Goal: Information Seeking & Learning: Learn about a topic

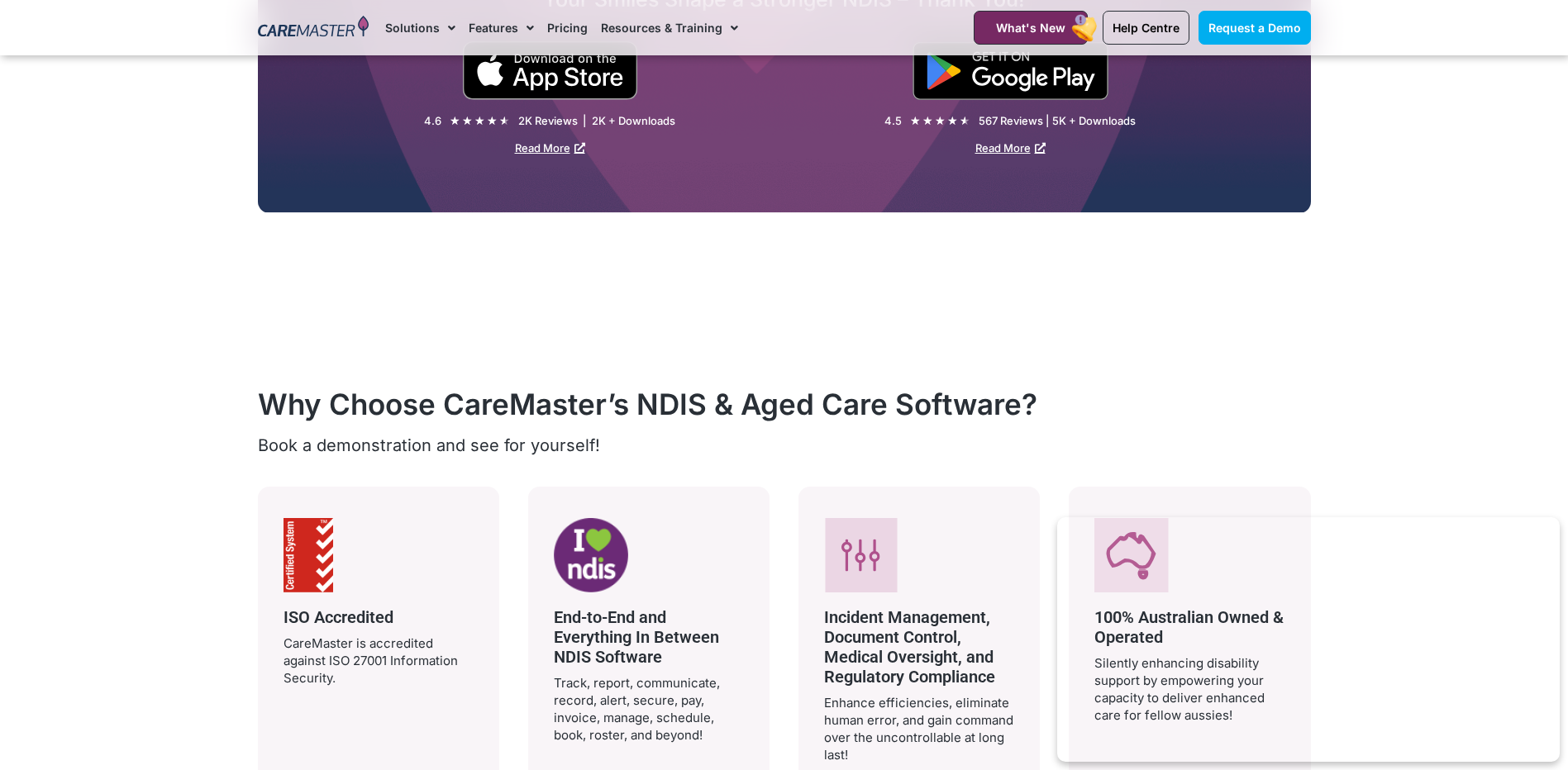
scroll to position [2695, 0]
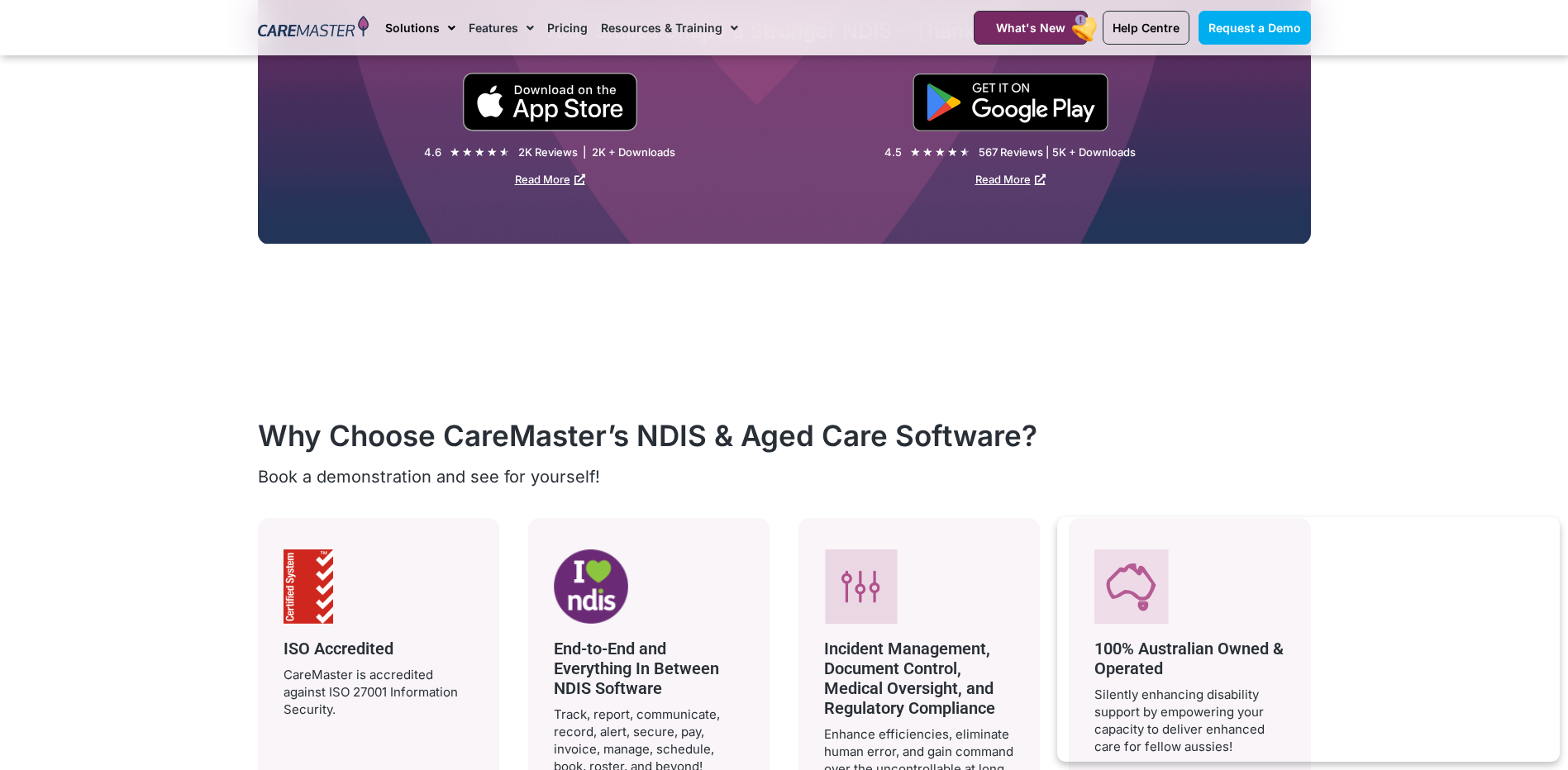
click at [417, 31] on link "Solutions" at bounding box center [421, 28] width 71 height 55
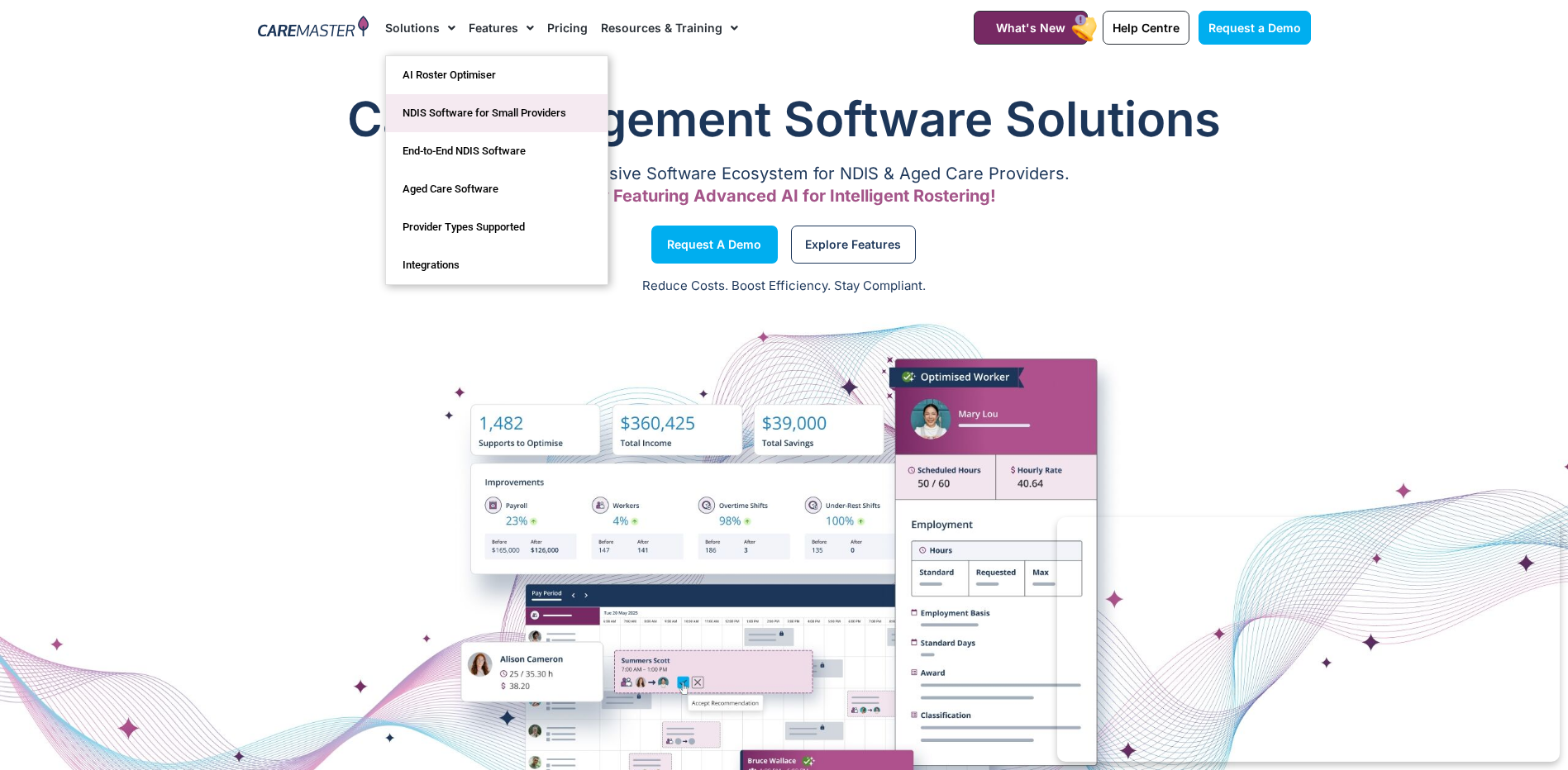
click at [574, 113] on link "NDIS Software for Small Providers" at bounding box center [497, 113] width 222 height 38
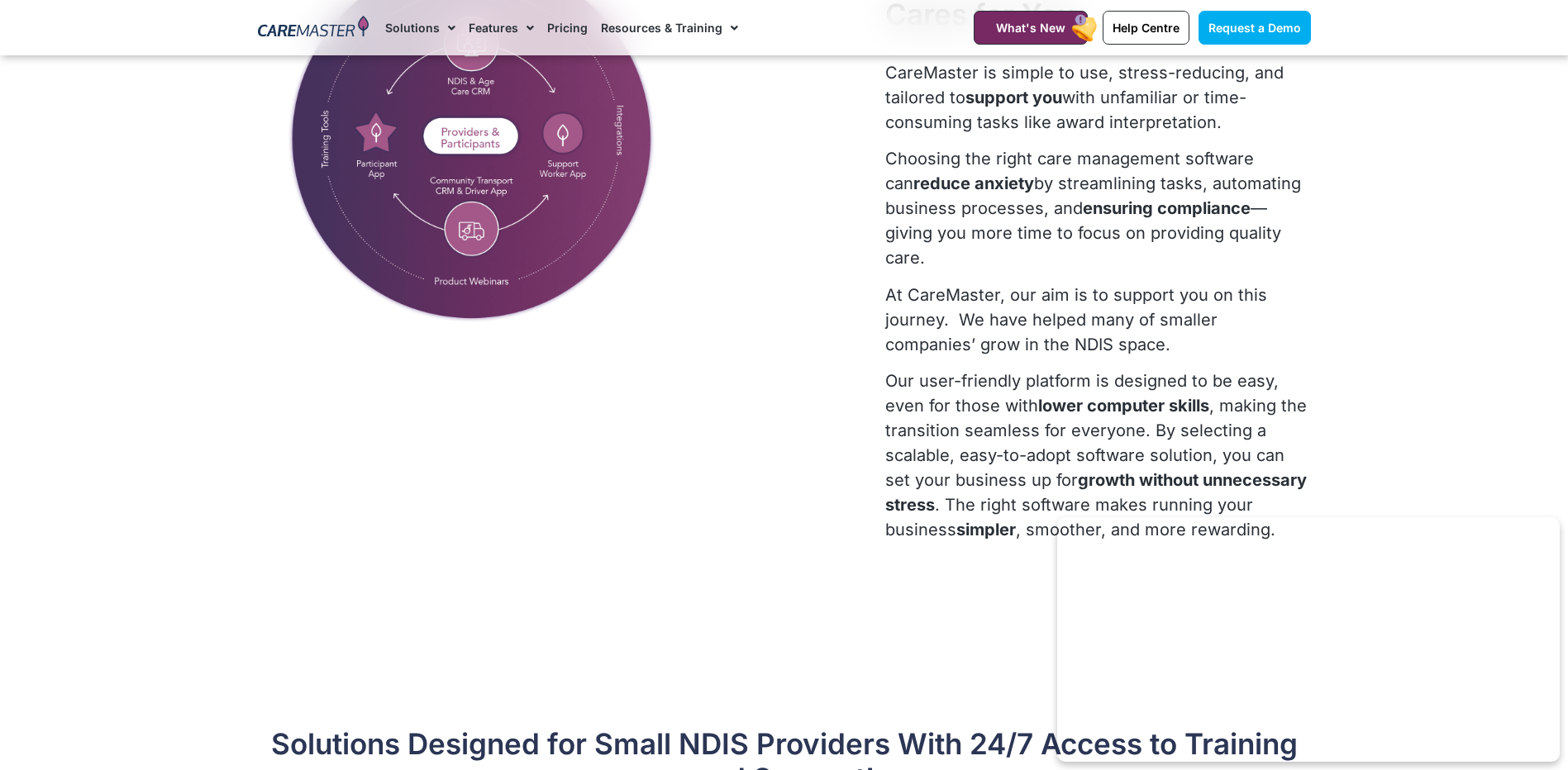
scroll to position [882, 0]
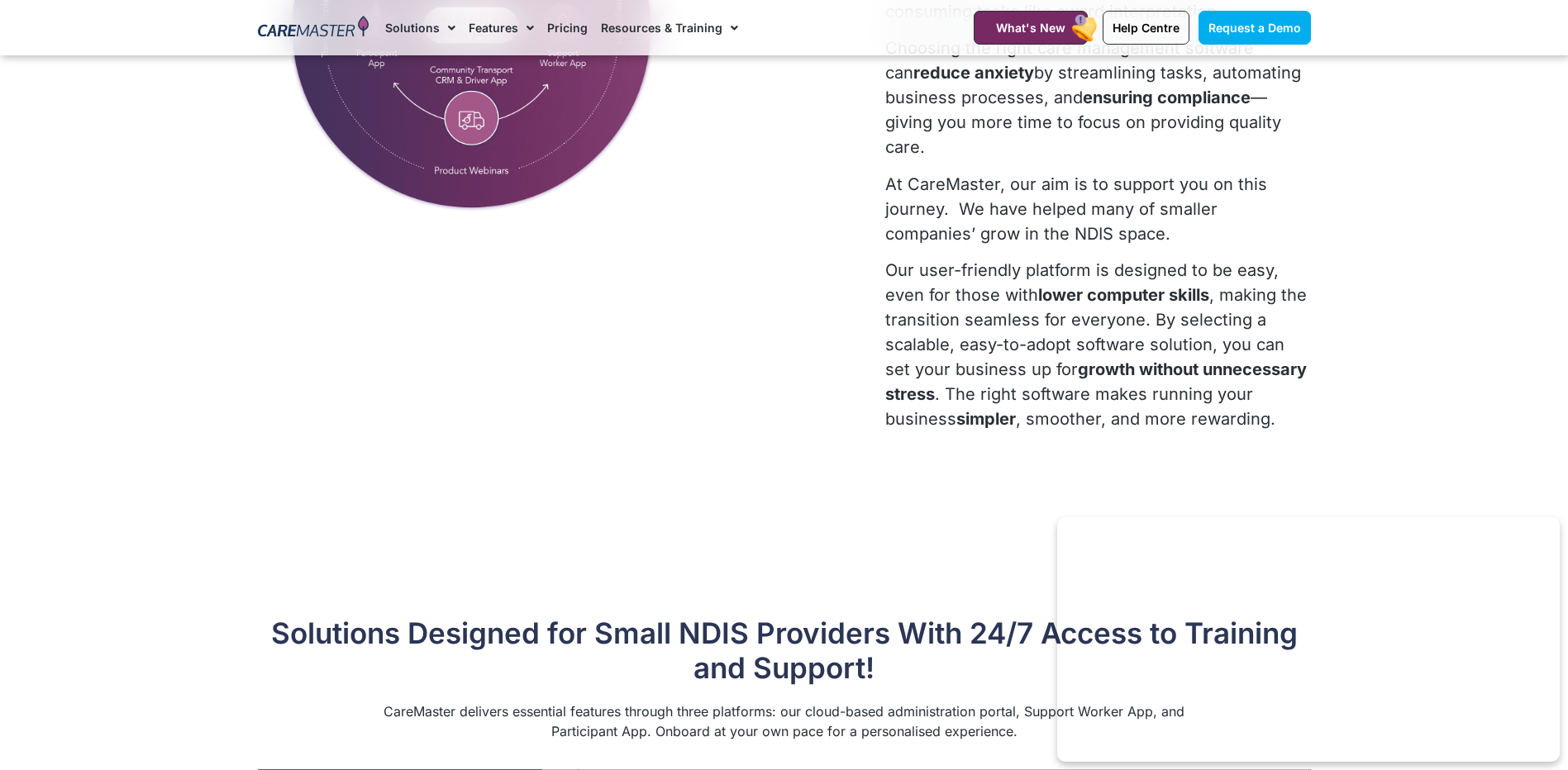
drag, startPoint x: 893, startPoint y: 275, endPoint x: 923, endPoint y: 282, distance: 30.8
click at [923, 282] on p "Our user-friendly platform is designed to be easy, even for those with lower co…" at bounding box center [1098, 344] width 425 height 174
drag, startPoint x: 923, startPoint y: 282, endPoint x: 1001, endPoint y: 303, distance: 80.8
click at [1001, 303] on p "Our user-friendly platform is designed to be easy, even for those with lower co…" at bounding box center [1098, 344] width 425 height 174
drag, startPoint x: 1001, startPoint y: 303, endPoint x: 1035, endPoint y: 316, distance: 36.4
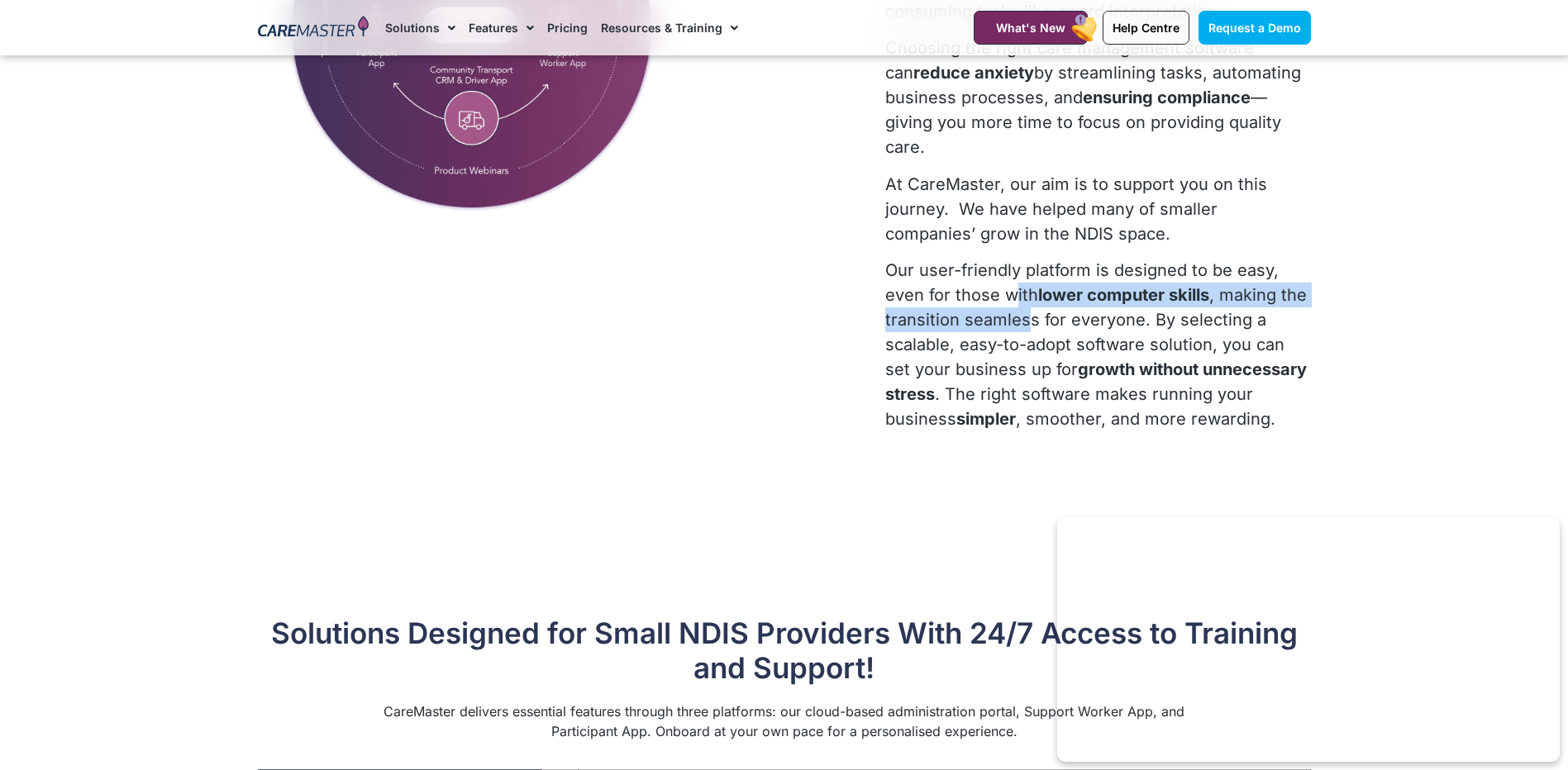
click at [1035, 316] on p "Our user-friendly platform is designed to be easy, even for those with lower co…" at bounding box center [1098, 344] width 425 height 174
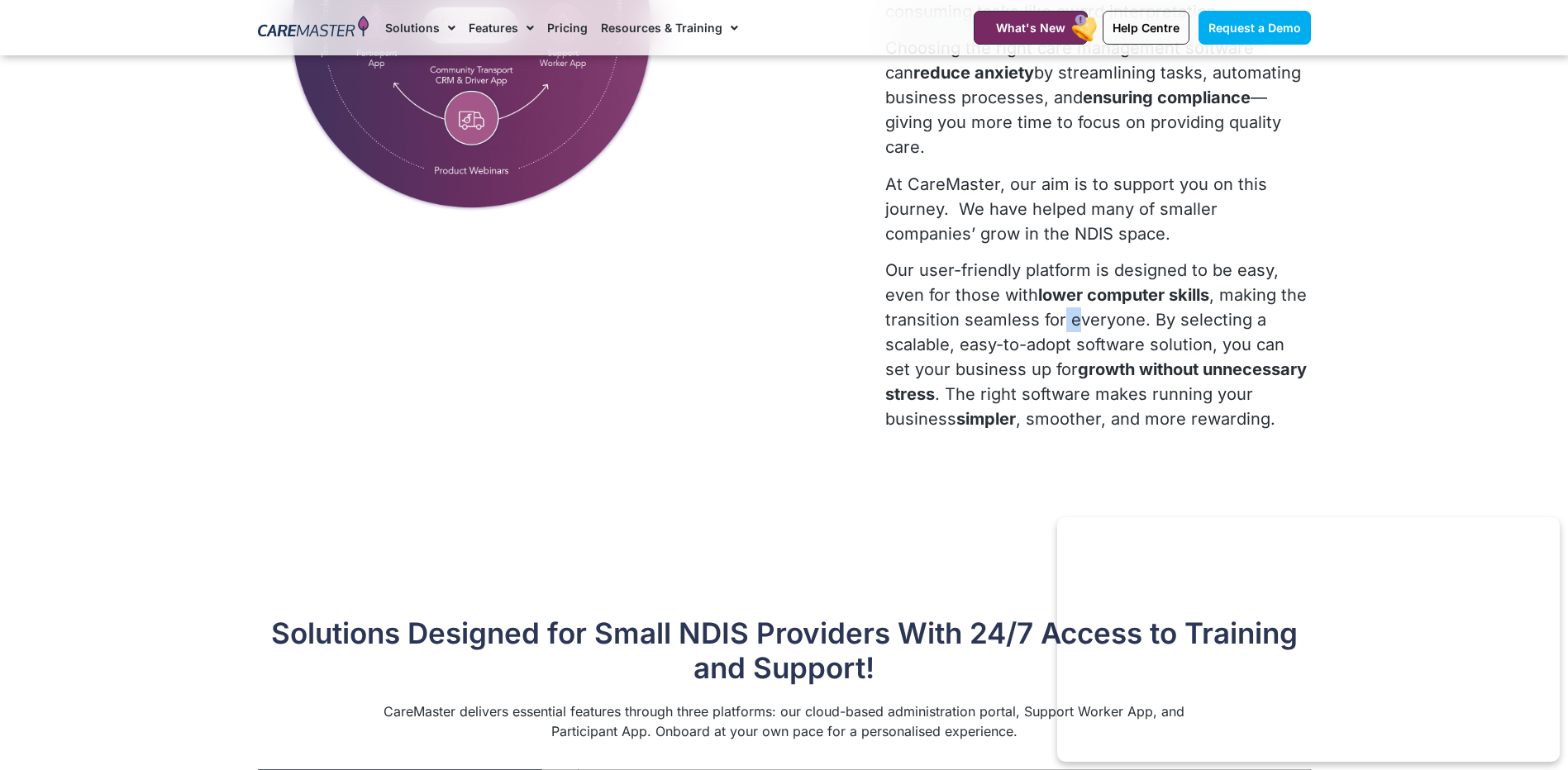
drag, startPoint x: 1035, startPoint y: 316, endPoint x: 1072, endPoint y: 327, distance: 38.6
click at [1072, 327] on p "Our user-friendly platform is designed to be easy, even for those with lower co…" at bounding box center [1098, 344] width 425 height 174
drag, startPoint x: 1072, startPoint y: 327, endPoint x: 924, endPoint y: 294, distance: 151.6
click at [926, 294] on p "Our user-friendly platform is designed to be easy, even for those with lower co…" at bounding box center [1098, 344] width 425 height 174
drag, startPoint x: 893, startPoint y: 272, endPoint x: 939, endPoint y: 289, distance: 49.0
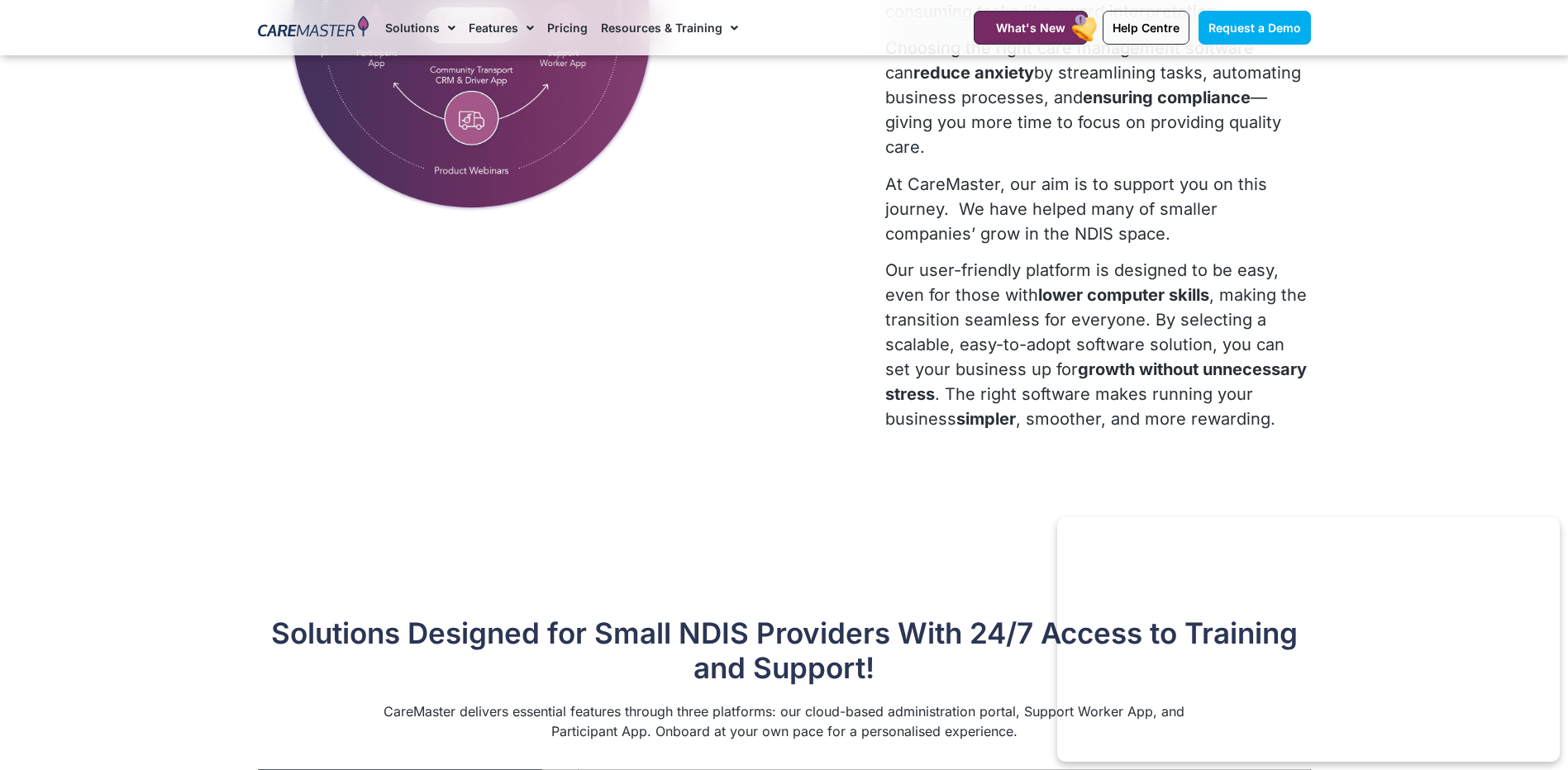
click at [895, 272] on p "Our user-friendly platform is designed to be easy, even for those with lower co…" at bounding box center [1098, 344] width 425 height 174
drag, startPoint x: 952, startPoint y: 298, endPoint x: 995, endPoint y: 325, distance: 50.8
click at [970, 306] on p "Our user-friendly platform is designed to be easy, even for those with lower co…" at bounding box center [1098, 344] width 425 height 174
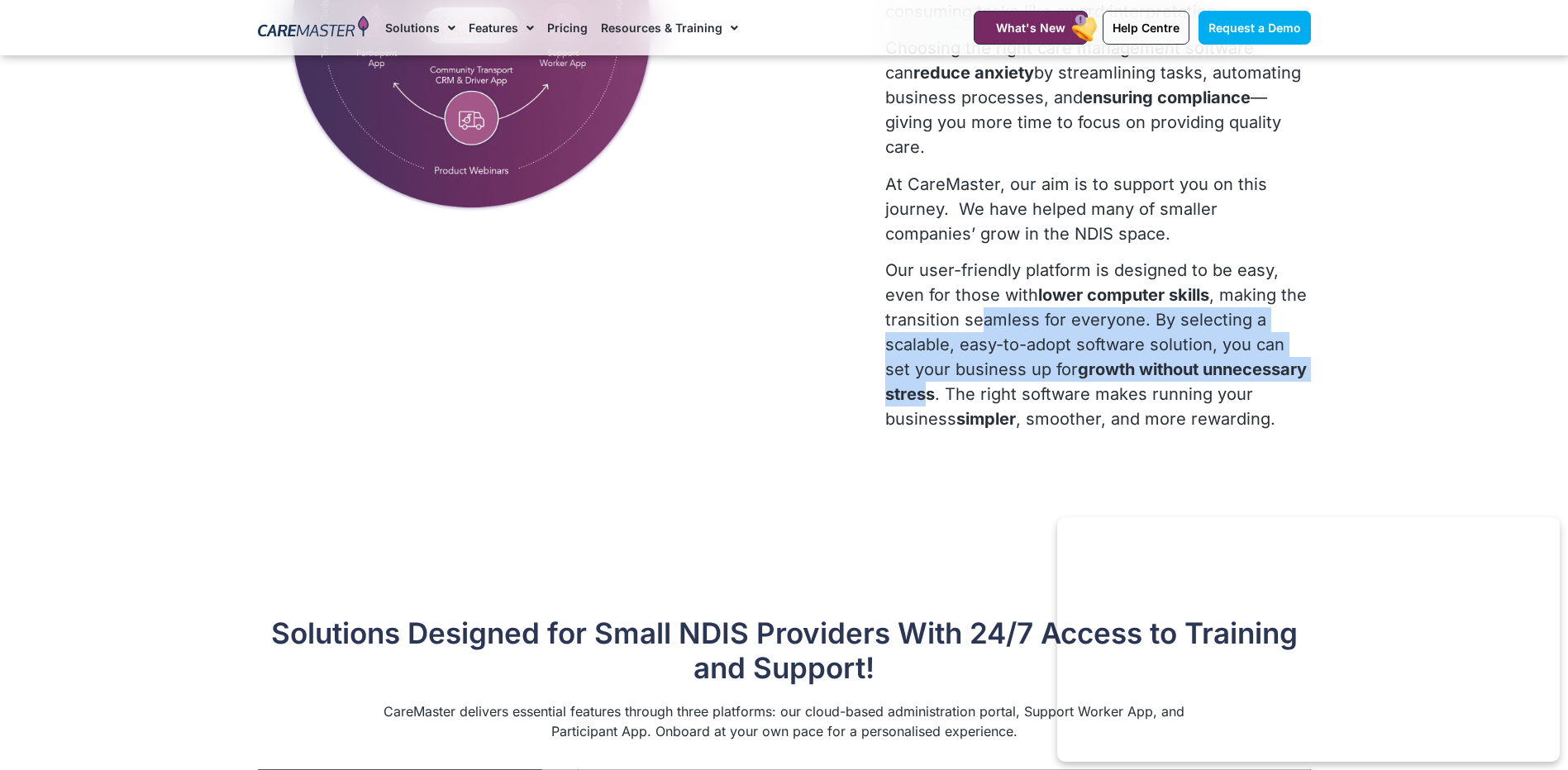
drag, startPoint x: 995, startPoint y: 325, endPoint x: 1034, endPoint y: 385, distance: 71.6
click at [1034, 385] on p "Our user-friendly platform is designed to be easy, even for those with lower co…" at bounding box center [1098, 344] width 425 height 174
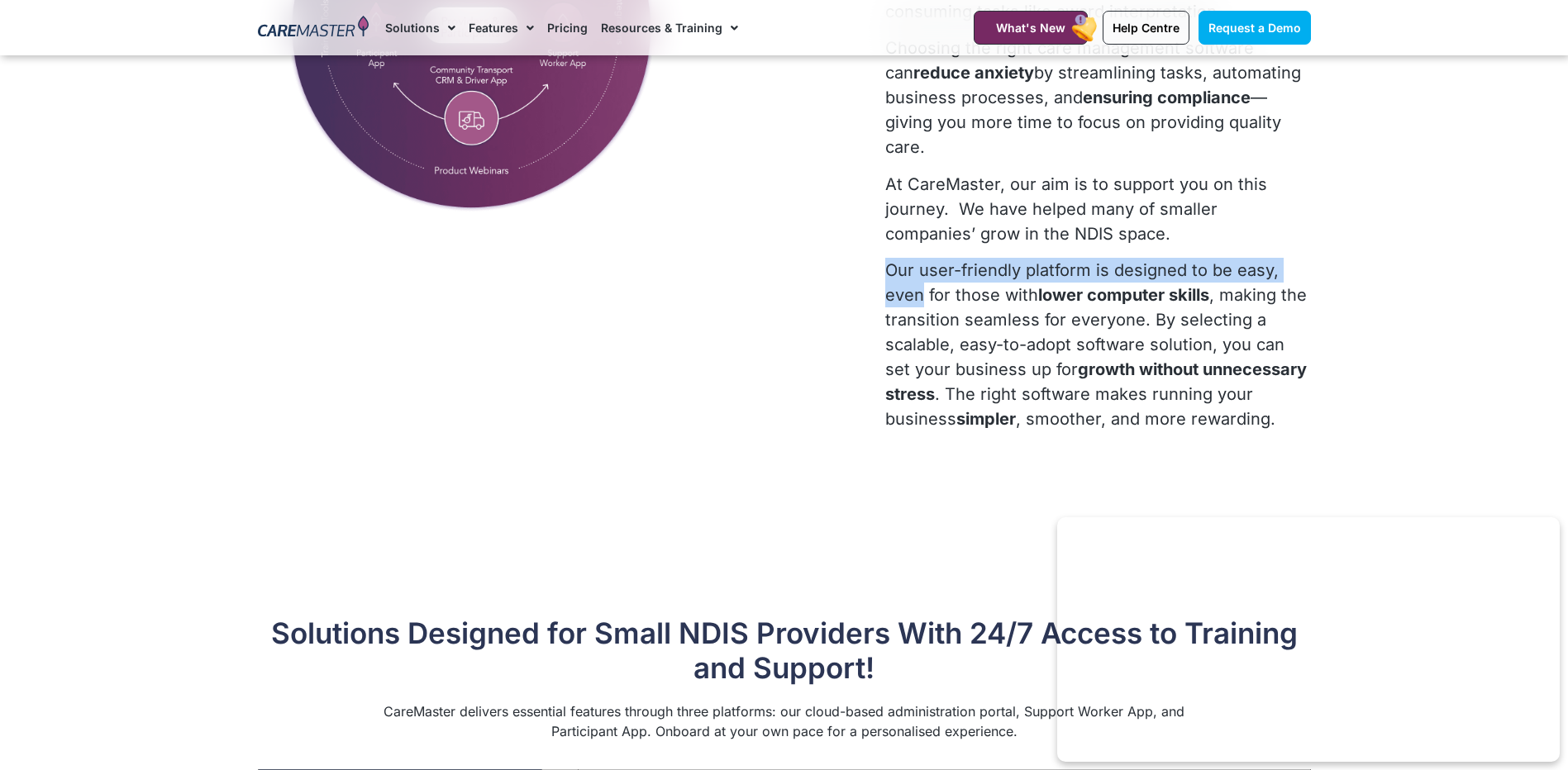
drag, startPoint x: 889, startPoint y: 266, endPoint x: 931, endPoint y: 293, distance: 49.9
click at [931, 293] on p "Our user-friendly platform is designed to be easy, even for those with lower co…" at bounding box center [1098, 344] width 425 height 174
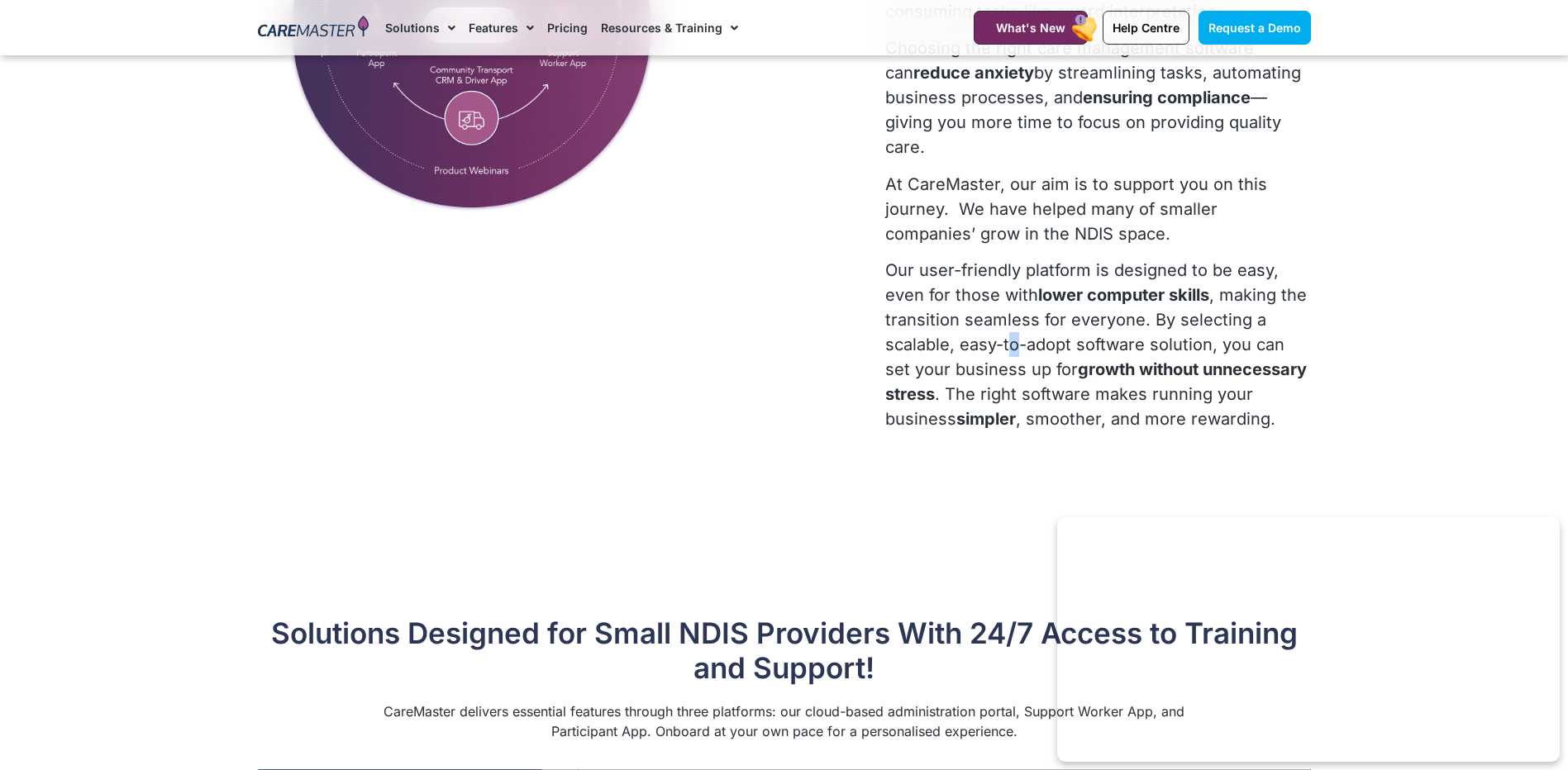
drag, startPoint x: 931, startPoint y: 293, endPoint x: 1008, endPoint y: 359, distance: 101.4
click at [1008, 359] on p "Our user-friendly platform is designed to be easy, even for those with lower co…" at bounding box center [1098, 344] width 425 height 174
click at [1005, 363] on p "Our user-friendly platform is designed to be easy, even for those with lower co…" at bounding box center [1098, 344] width 425 height 174
click at [1109, 344] on p "Our user-friendly platform is designed to be easy, even for those with lower co…" at bounding box center [1098, 344] width 425 height 174
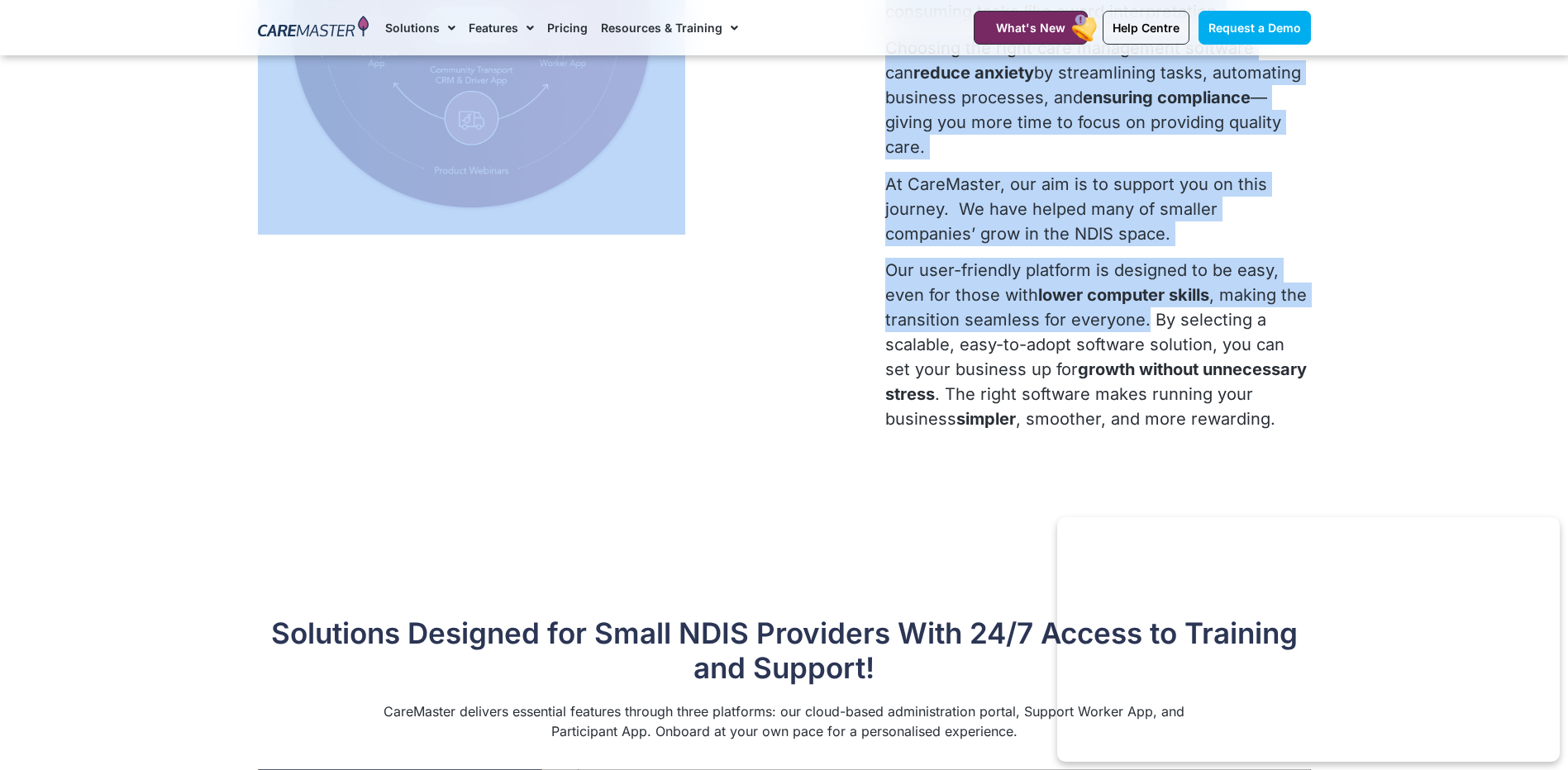
drag, startPoint x: 1146, startPoint y: 327, endPoint x: 876, endPoint y: 251, distance: 280.5
click at [876, 251] on div "You Entered the NDIS to Care— Choose Software That Cares for You. CareMaster is…" at bounding box center [784, 130] width 1070 height 644
drag, startPoint x: 876, startPoint y: 251, endPoint x: 950, endPoint y: 259, distance: 74.4
click at [950, 259] on p "Our user-friendly platform is designed to be easy, even for those with lower co…" at bounding box center [1098, 344] width 425 height 174
click at [1048, 305] on strong "lower computer skills" at bounding box center [1124, 296] width 171 height 20
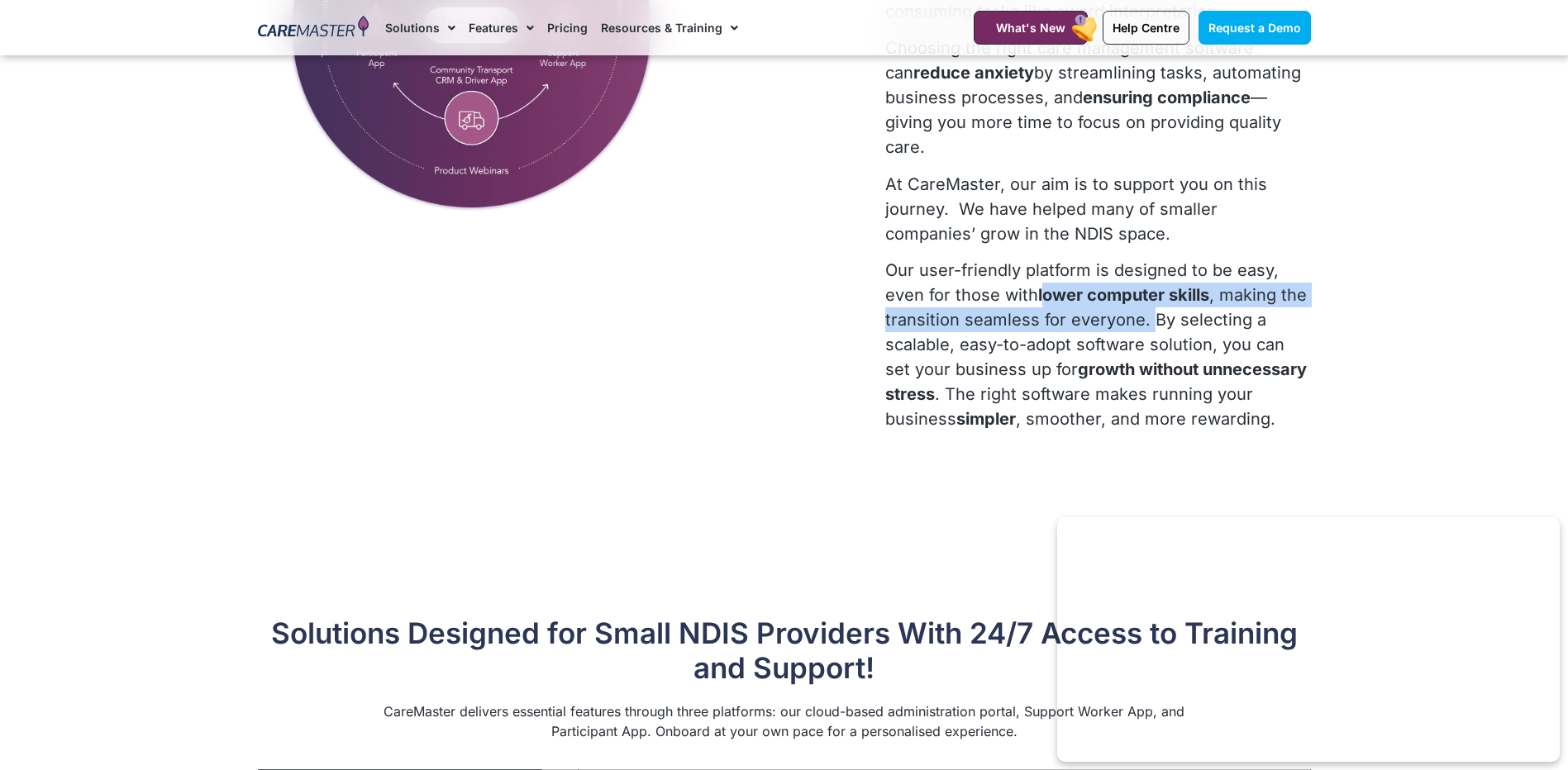
drag, startPoint x: 1145, startPoint y: 317, endPoint x: 1036, endPoint y: 298, distance: 110.6
click at [1036, 298] on p "Our user-friendly platform is designed to be easy, even for those with lower co…" at bounding box center [1098, 344] width 425 height 174
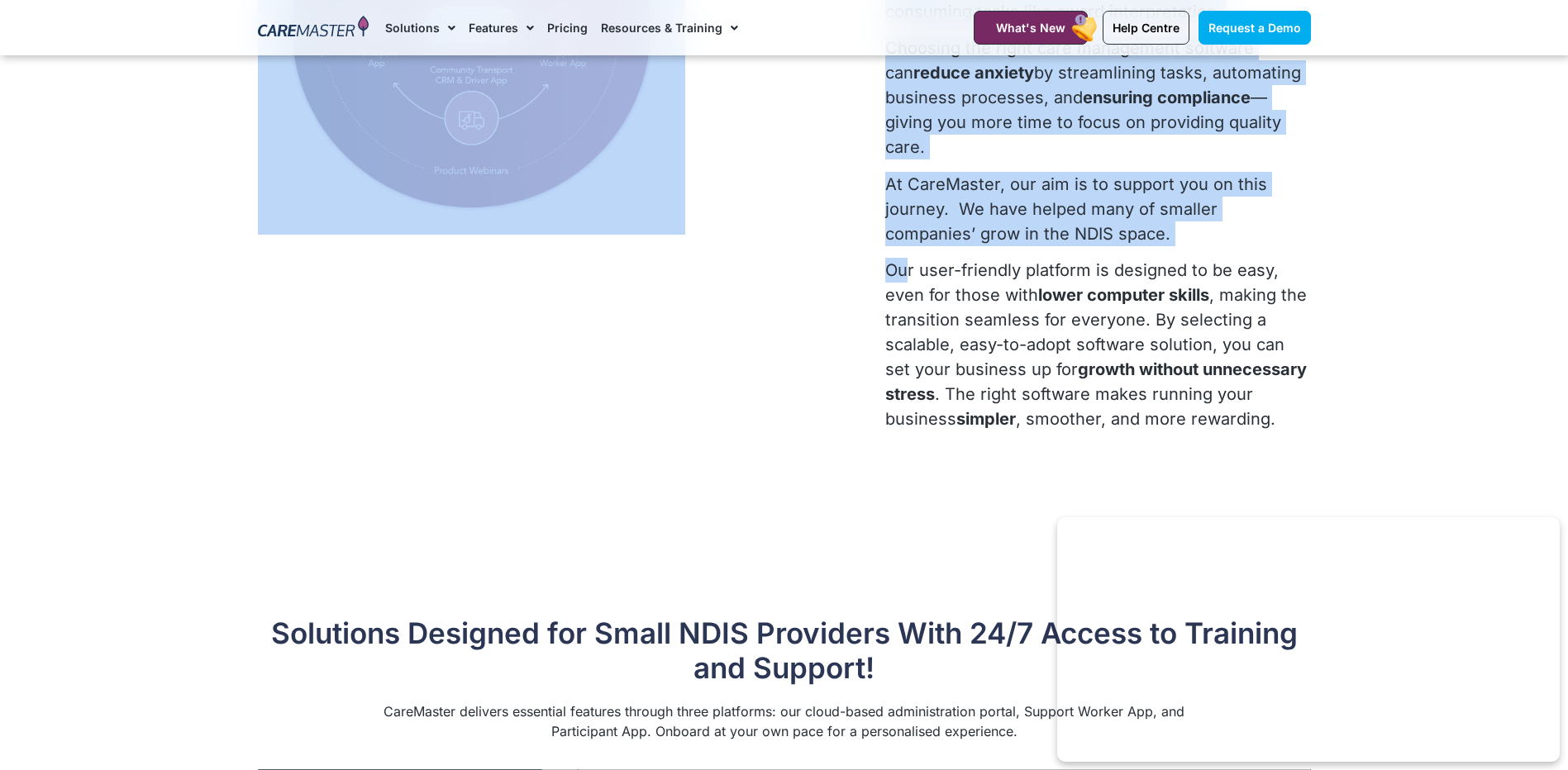
drag, startPoint x: 1036, startPoint y: 298, endPoint x: 874, endPoint y: 257, distance: 167.1
click at [874, 257] on div "You Entered the NDIS to Care— Choose Software That Cares for You. CareMaster is…" at bounding box center [784, 130] width 1070 height 644
drag, startPoint x: 874, startPoint y: 257, endPoint x: 894, endPoint y: 273, distance: 25.6
click at [874, 257] on div at bounding box center [564, 130] width 628 height 644
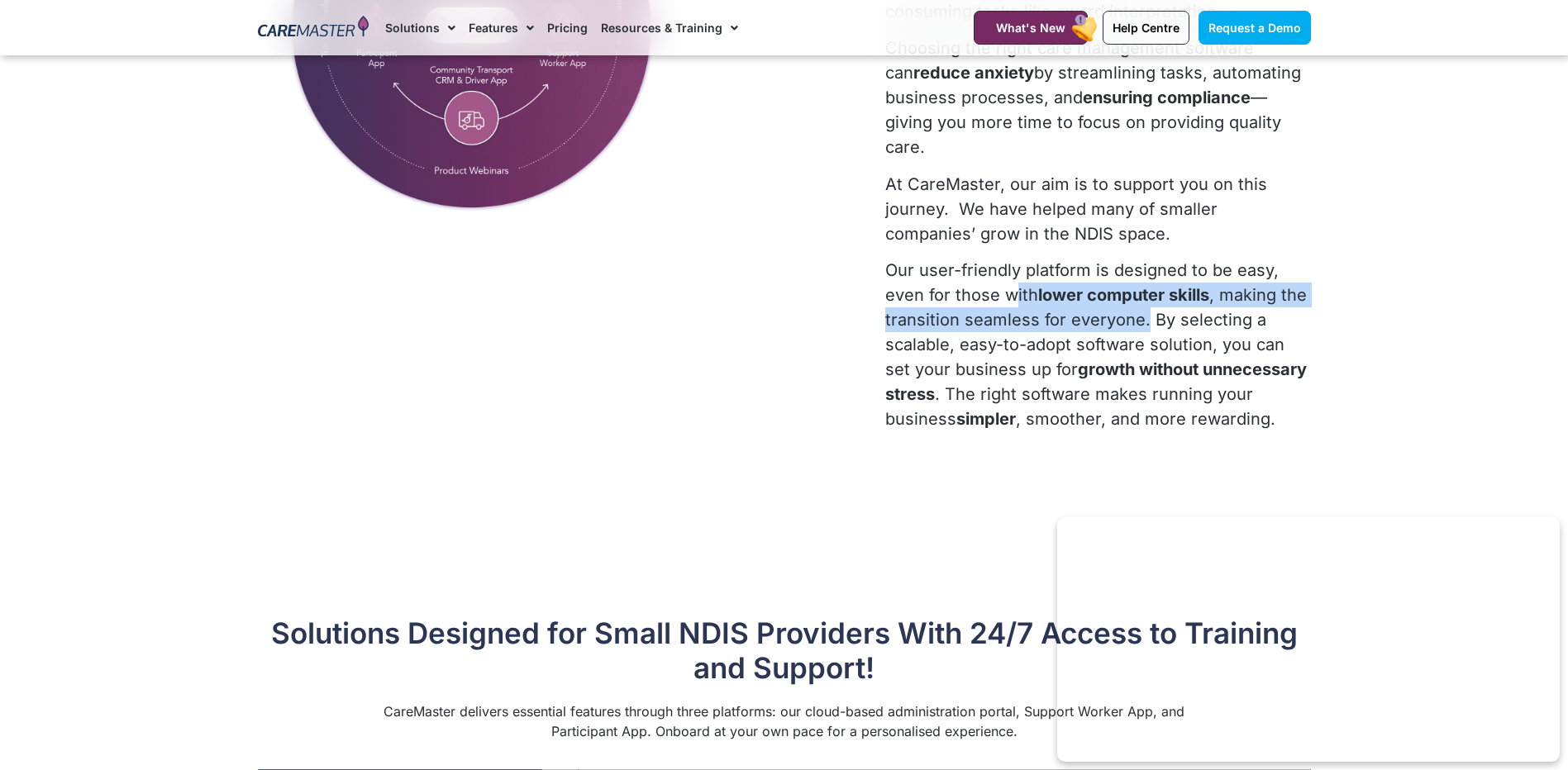
drag, startPoint x: 1146, startPoint y: 327, endPoint x: 1007, endPoint y: 298, distance: 142.0
click at [1007, 298] on p "Our user-friendly platform is designed to be easy, even for those with lower co…" at bounding box center [1098, 344] width 425 height 174
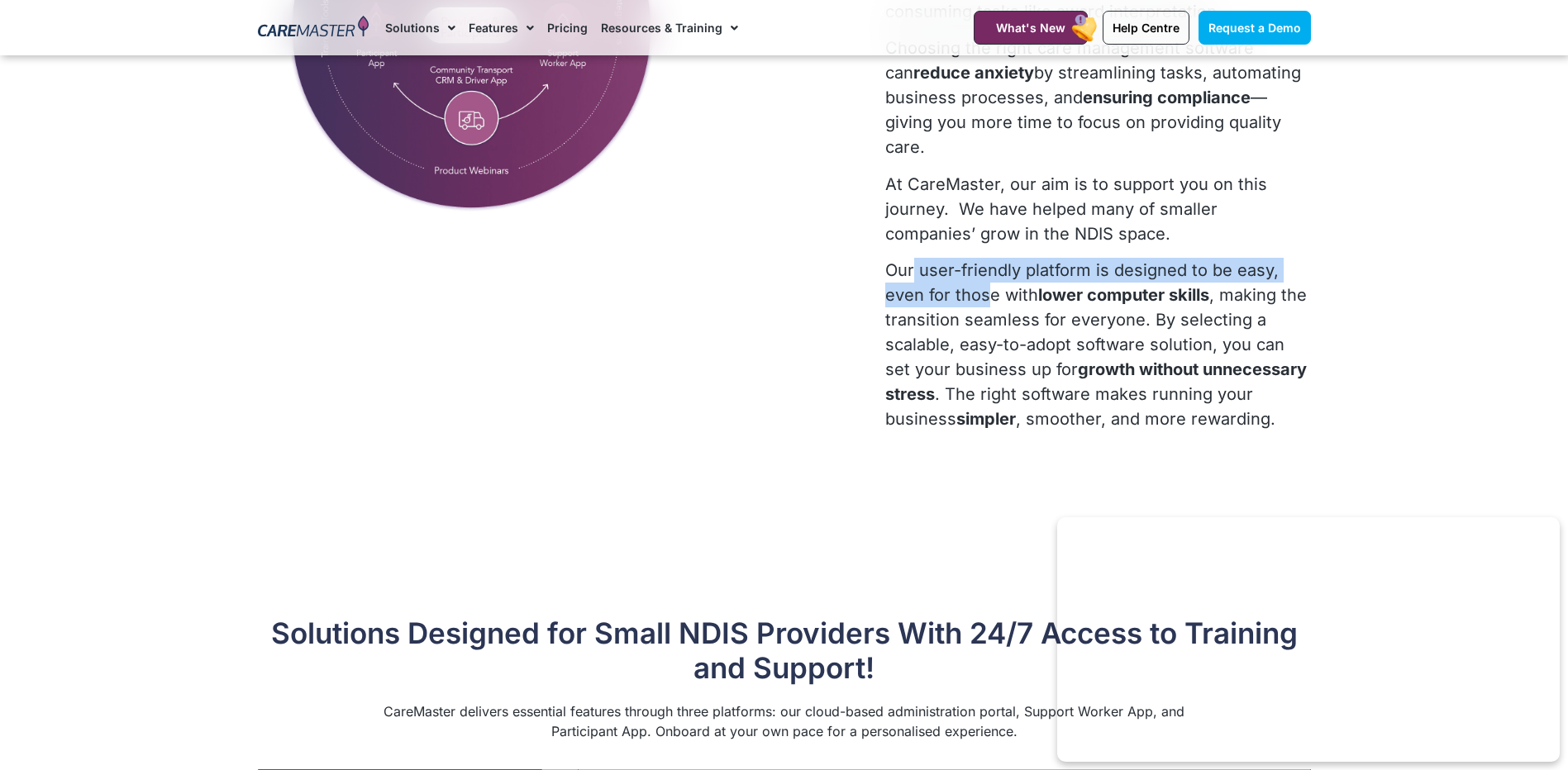
drag, startPoint x: 1007, startPoint y: 298, endPoint x: 911, endPoint y: 280, distance: 97.7
click at [911, 280] on p "Our user-friendly platform is designed to be easy, even for those with lower co…" at bounding box center [1098, 344] width 425 height 174
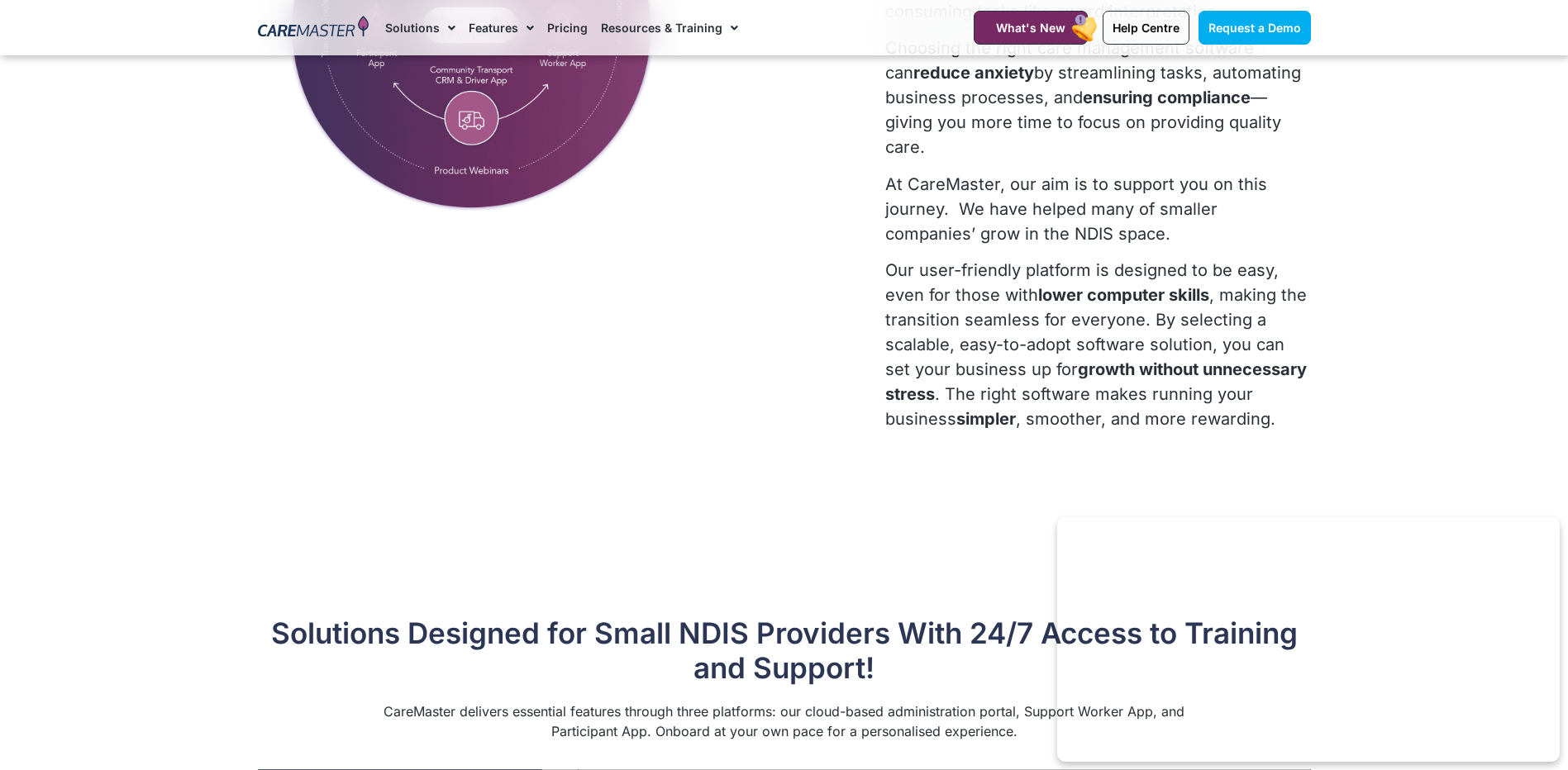
drag, startPoint x: 911, startPoint y: 280, endPoint x: 883, endPoint y: 265, distance: 31.8
click at [892, 259] on p "Our user-friendly platform is designed to be easy, even for those with lower co…" at bounding box center [1098, 344] width 425 height 174
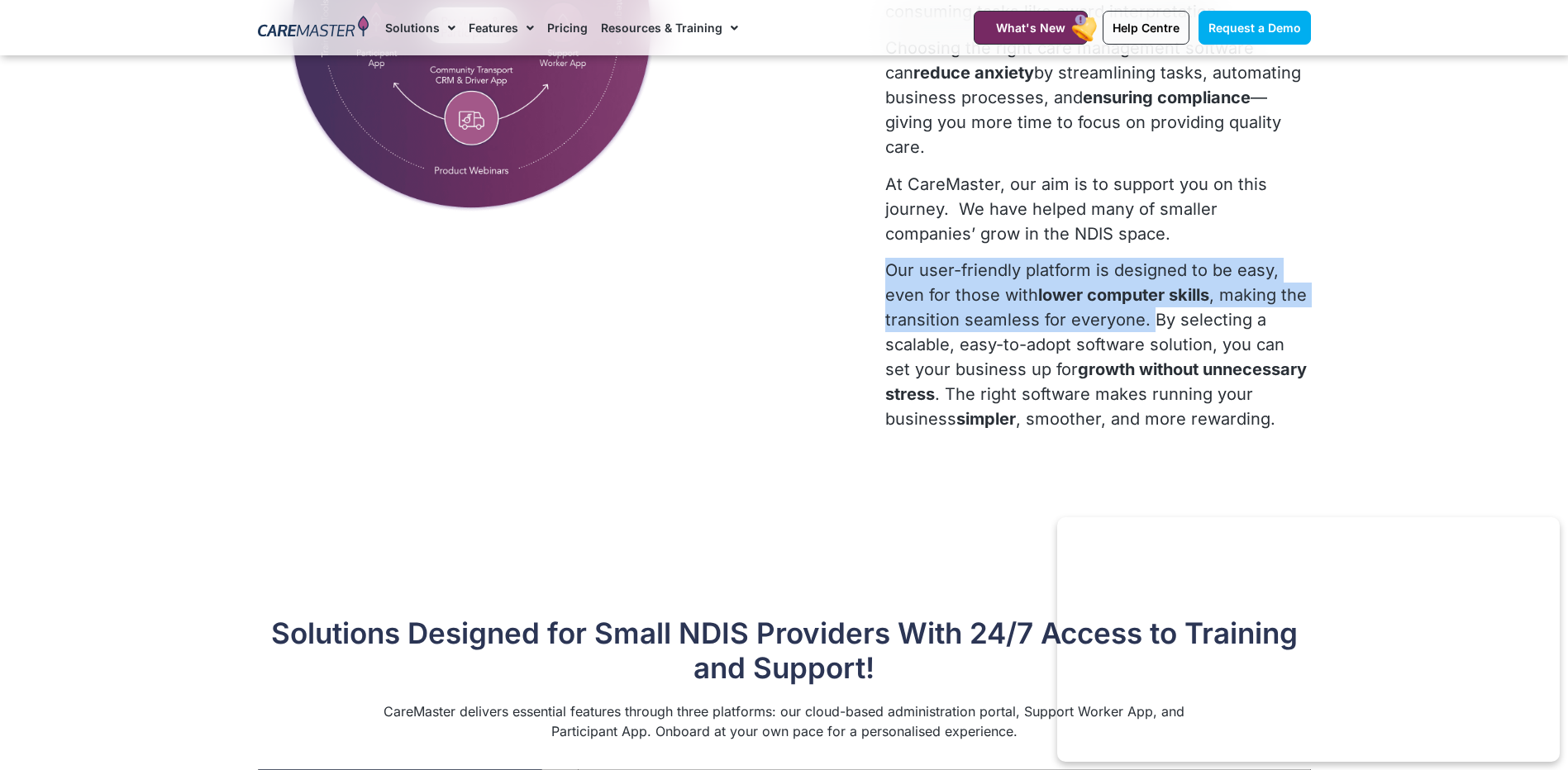
drag, startPoint x: 890, startPoint y: 273, endPoint x: 1149, endPoint y: 328, distance: 264.8
click at [1149, 328] on p "Our user-friendly platform is designed to be easy, even for those with lower co…" at bounding box center [1098, 344] width 425 height 174
copy p "Our user-friendly platform is designed to be easy, even for those with lower co…"
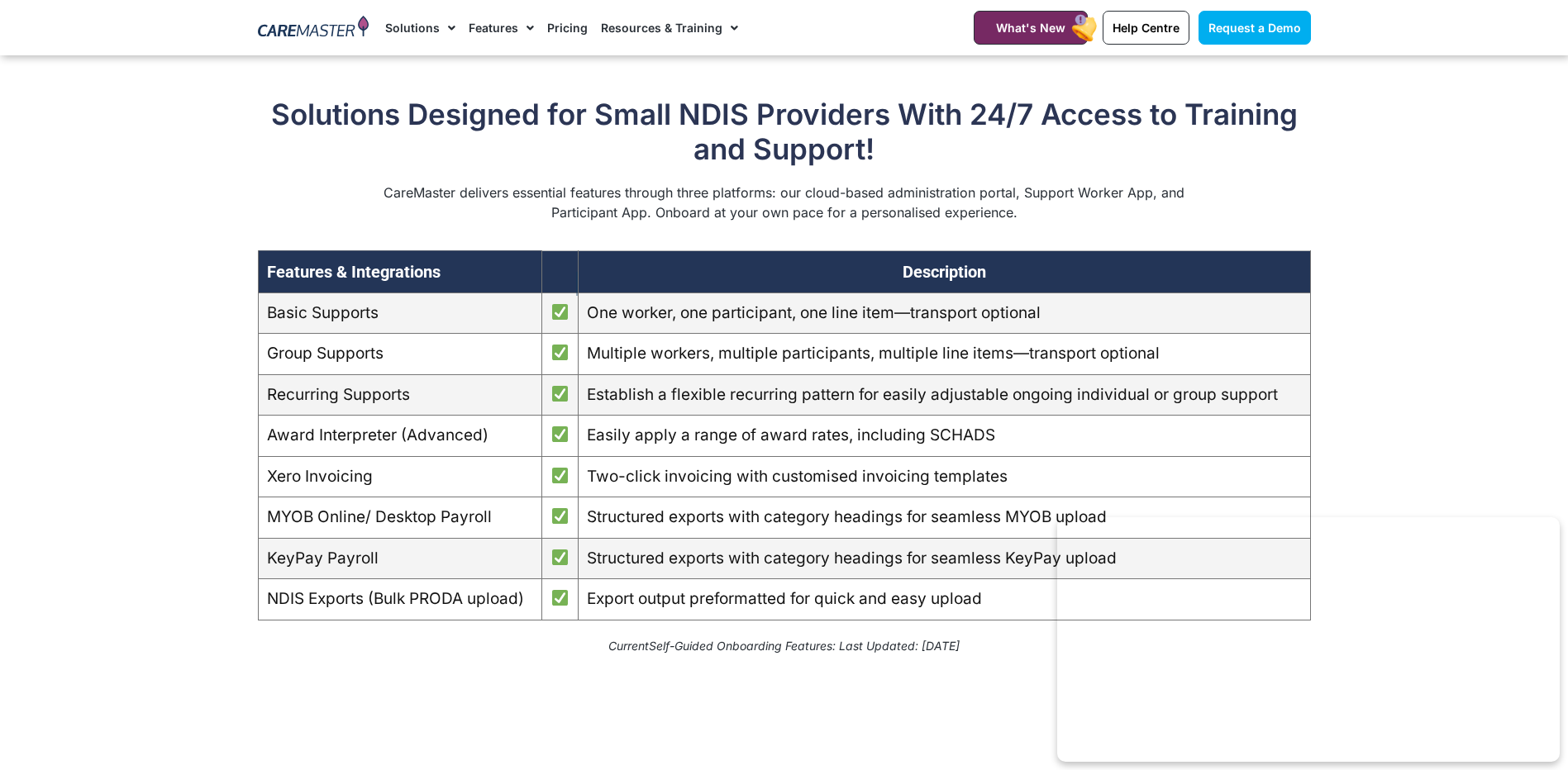
scroll to position [1433, 0]
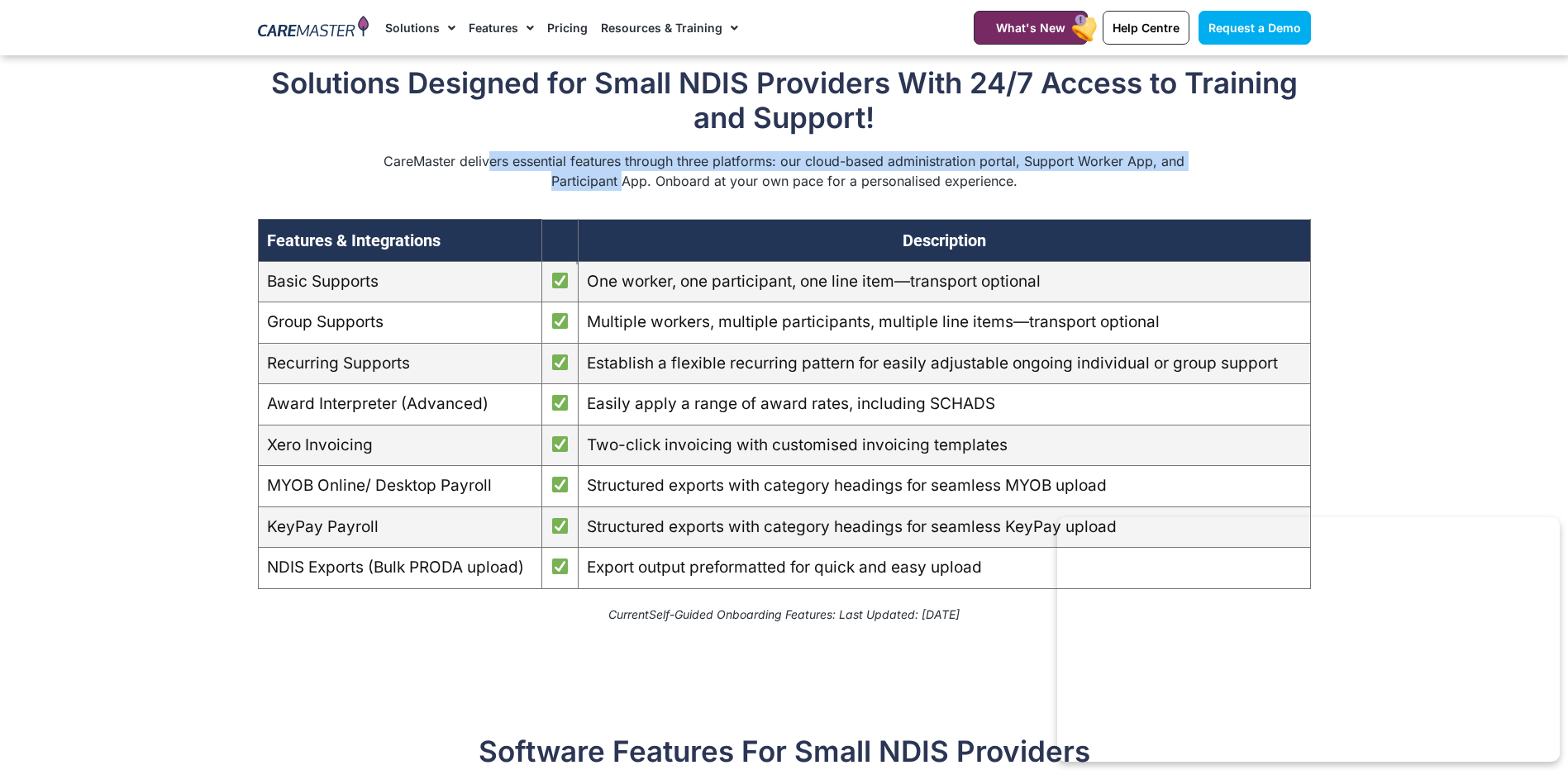
drag, startPoint x: 627, startPoint y: 211, endPoint x: 452, endPoint y: 181, distance: 177.6
click at [484, 183] on p "CareMaster delivers essential features through three platforms: our cloud-based…" at bounding box center [784, 170] width 805 height 39
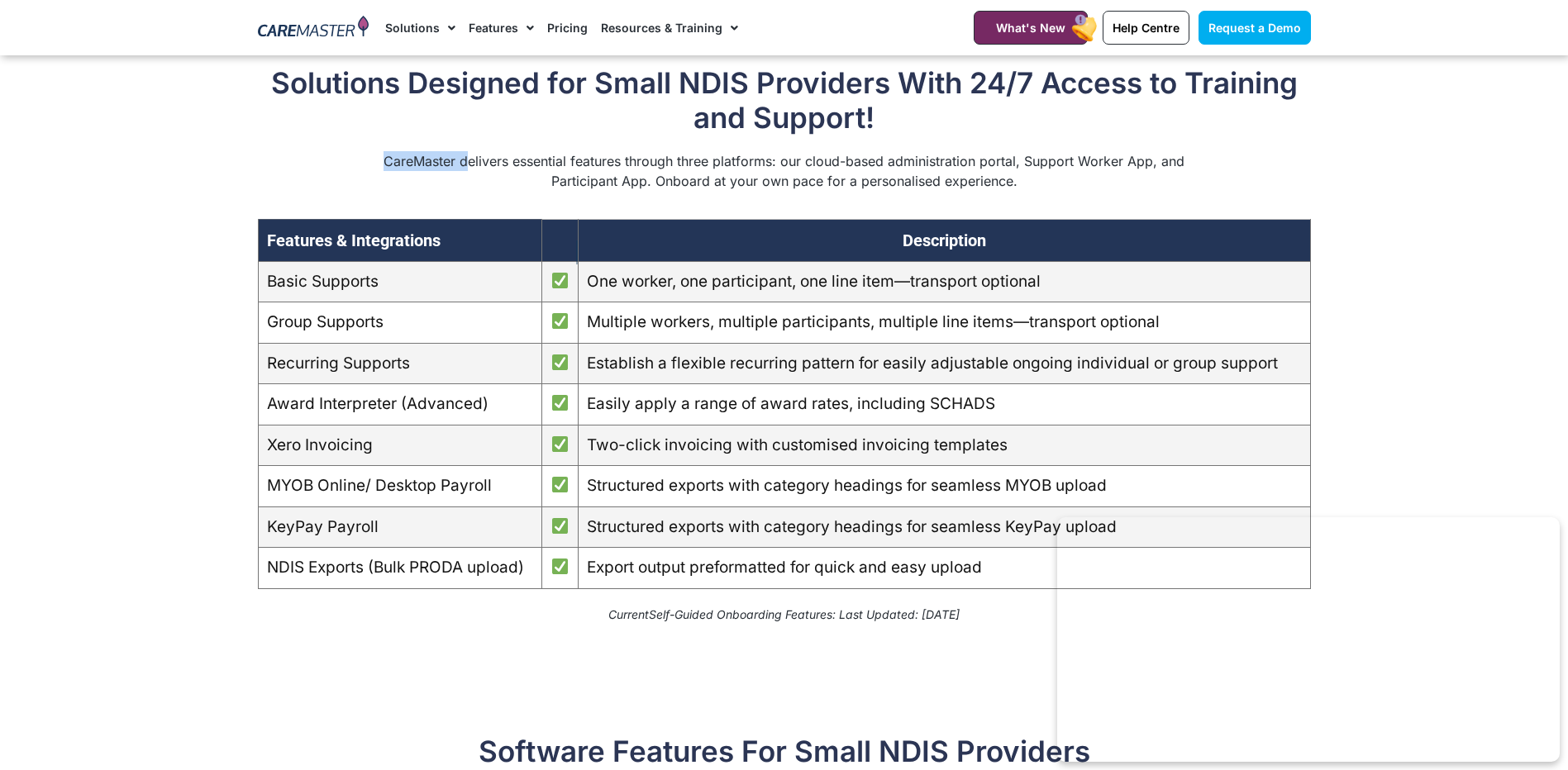
drag, startPoint x: 452, startPoint y: 181, endPoint x: 378, endPoint y: 177, distance: 74.1
click at [378, 177] on div "CareMaster delivers essential features through three platforms: our cloud-based…" at bounding box center [784, 170] width 1053 height 39
drag, startPoint x: 378, startPoint y: 177, endPoint x: 395, endPoint y: 195, distance: 24.8
click at [395, 191] on p "CareMaster delivers essential features through three platforms: our cloud-based…" at bounding box center [784, 170] width 805 height 39
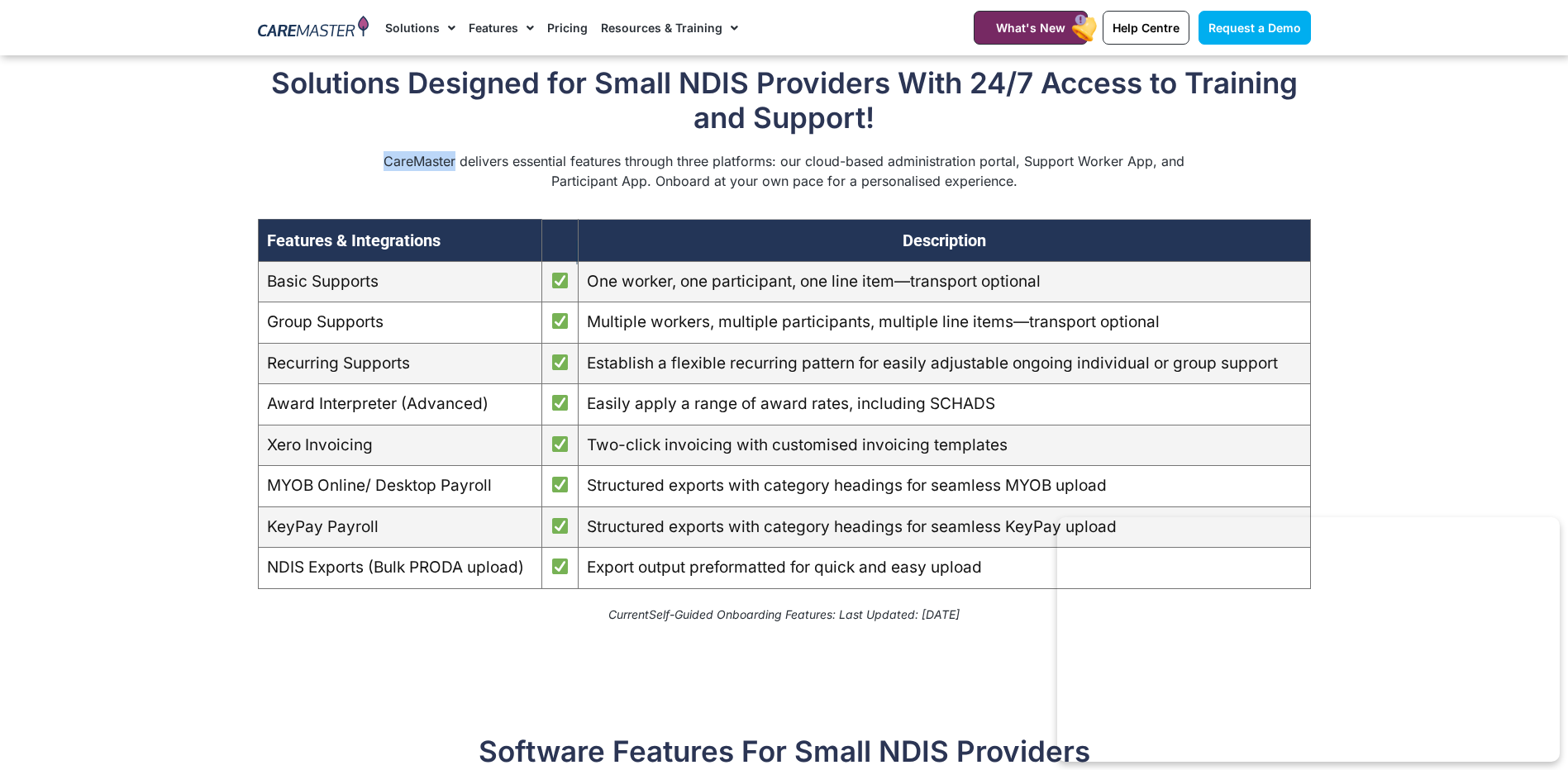
click at [401, 191] on p "CareMaster delivers essential features through three platforms: our cloud-based…" at bounding box center [784, 170] width 805 height 39
click at [383, 181] on p "CareMaster delivers essential features through three platforms: our cloud-based…" at bounding box center [784, 170] width 805 height 39
drag, startPoint x: 385, startPoint y: 186, endPoint x: 469, endPoint y: 197, distance: 84.7
click at [416, 191] on p "CareMaster delivers essential features through three platforms: our cloud-based…" at bounding box center [784, 170] width 805 height 39
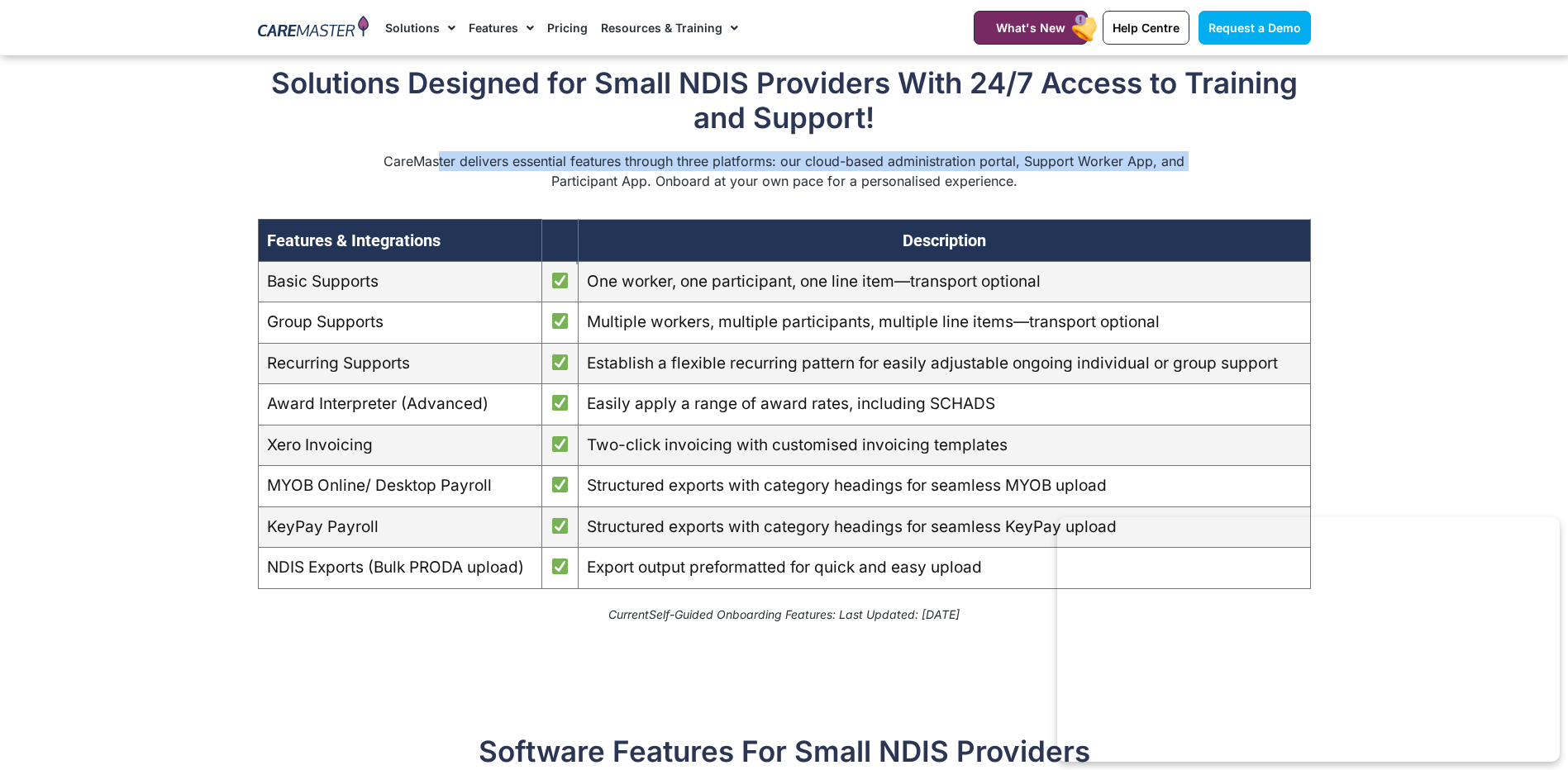
drag, startPoint x: 469, startPoint y: 197, endPoint x: 518, endPoint y: 204, distance: 49.5
click at [505, 191] on p "CareMaster delivers essential features through three platforms: our cloud-based…" at bounding box center [784, 170] width 805 height 39
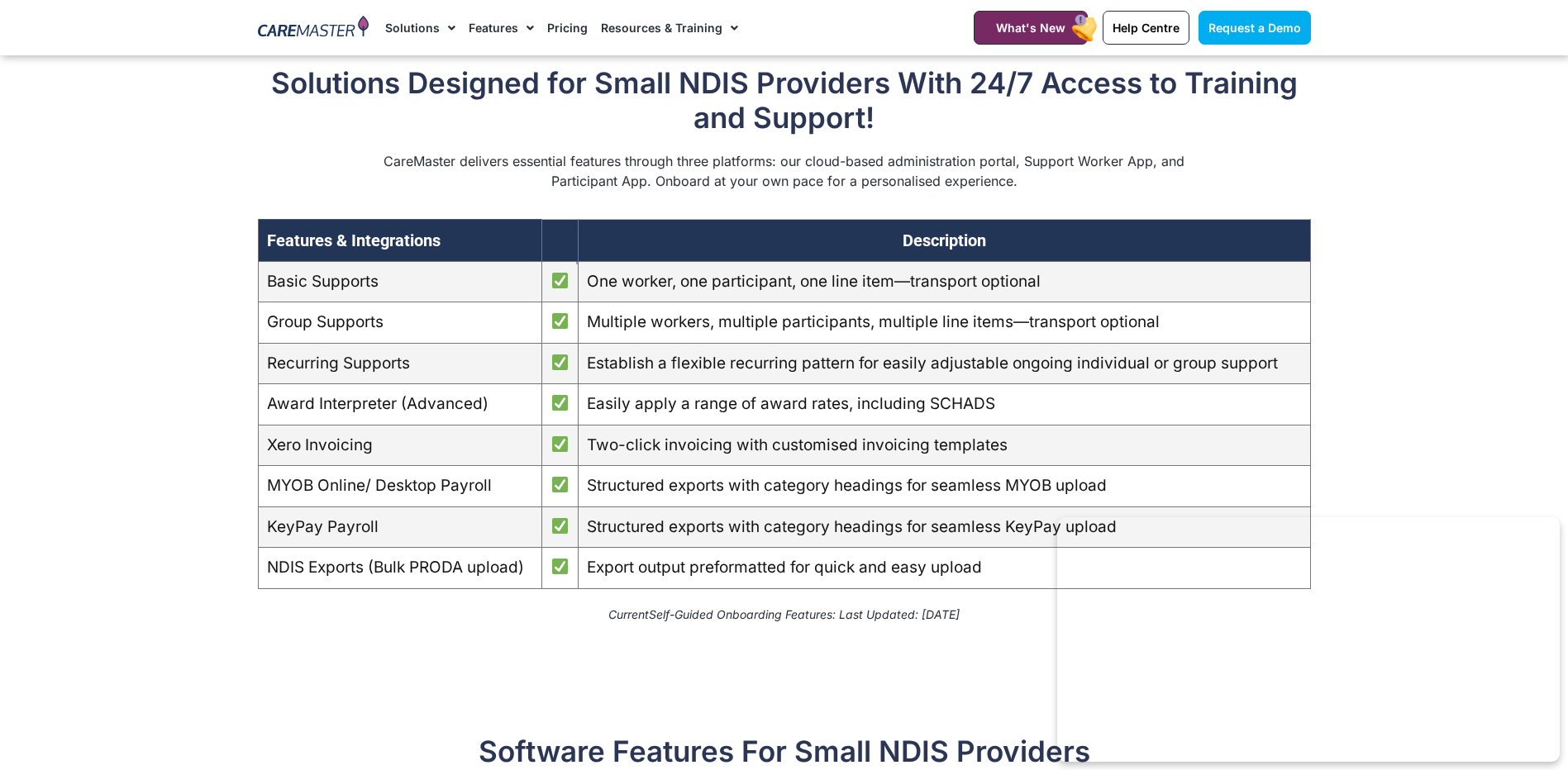
click at [651, 191] on p "CareMaster delivers essential features through three platforms: our cloud-based…" at bounding box center [784, 170] width 805 height 39
drag, startPoint x: 541, startPoint y: 189, endPoint x: 509, endPoint y: 183, distance: 32.6
click at [532, 188] on p "CareMaster delivers essential features through three platforms: our cloud-based…" at bounding box center [784, 170] width 805 height 39
click at [506, 183] on p "CareMaster delivers essential features through three platforms: our cloud-based…" at bounding box center [784, 170] width 805 height 39
drag, startPoint x: 506, startPoint y: 183, endPoint x: 647, endPoint y: 205, distance: 142.7
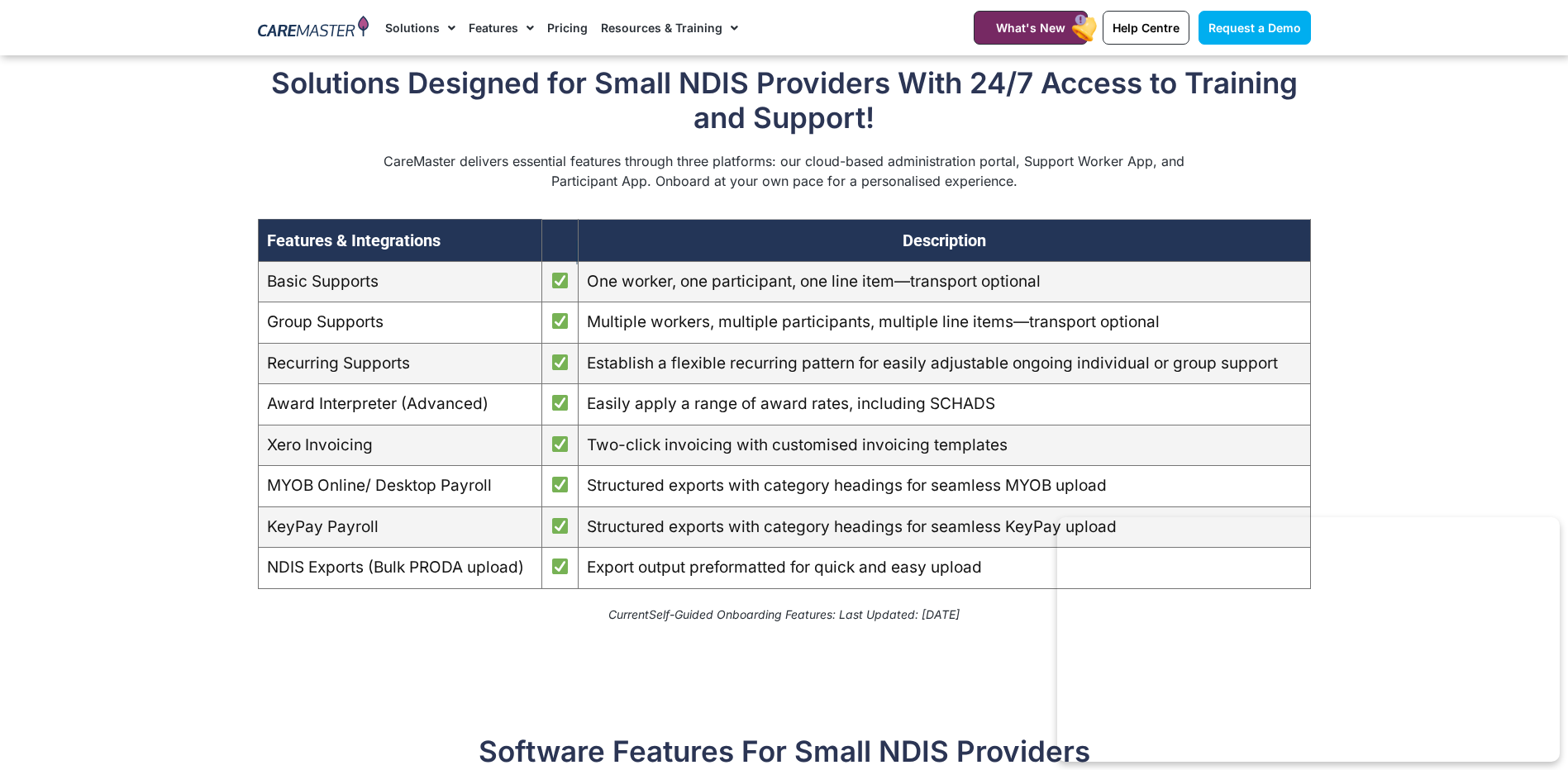
click at [647, 191] on p "CareMaster delivers essential features through three platforms: our cloud-based…" at bounding box center [784, 170] width 805 height 39
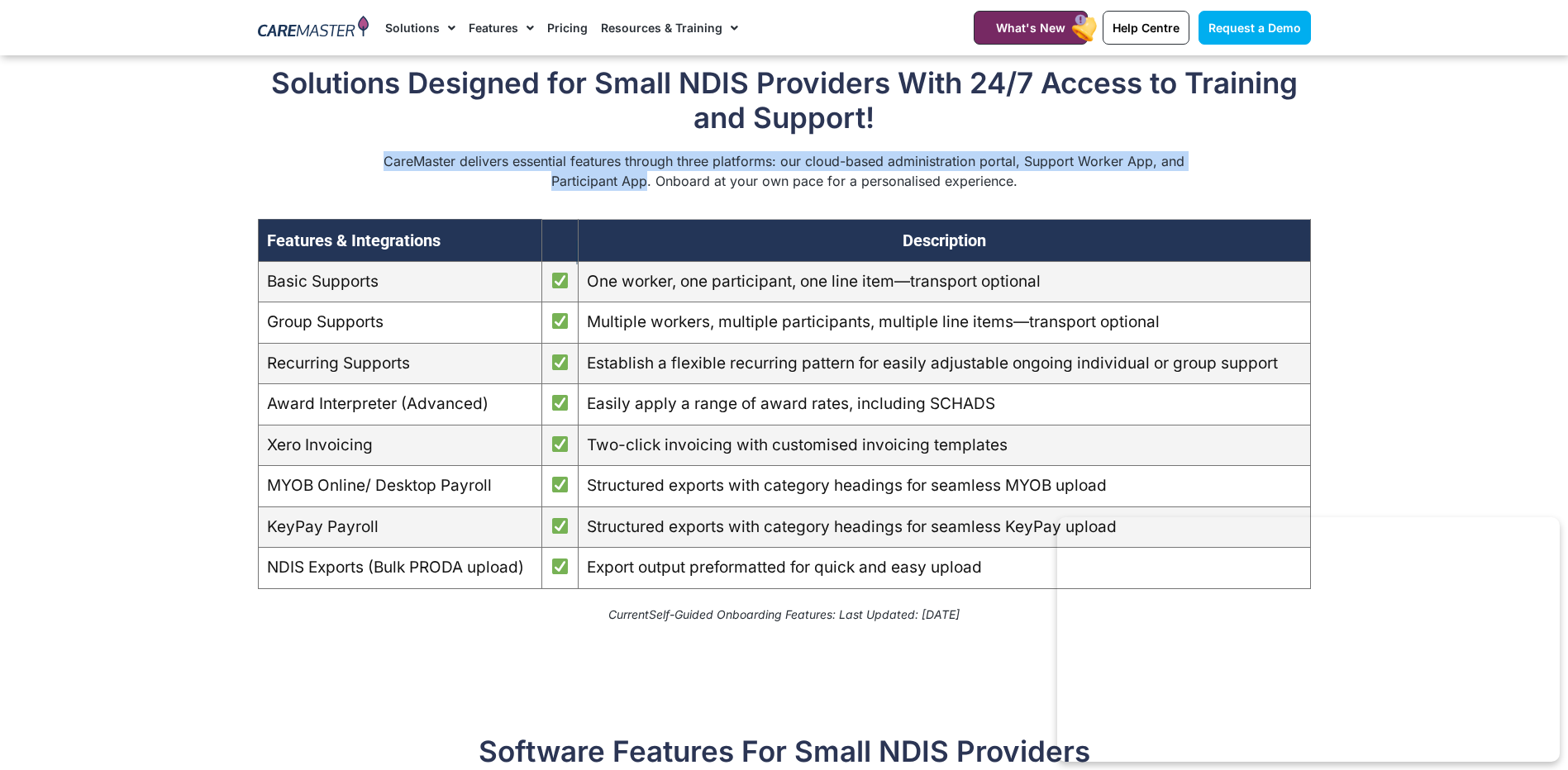
drag, startPoint x: 649, startPoint y: 207, endPoint x: 382, endPoint y: 181, distance: 268.3
click at [382, 181] on p "CareMaster delivers essential features through three platforms: our cloud-based…" at bounding box center [784, 170] width 805 height 39
copy p "CareMaster delivers essential features through three platforms: our cloud-based…"
